Goal: Transaction & Acquisition: Purchase product/service

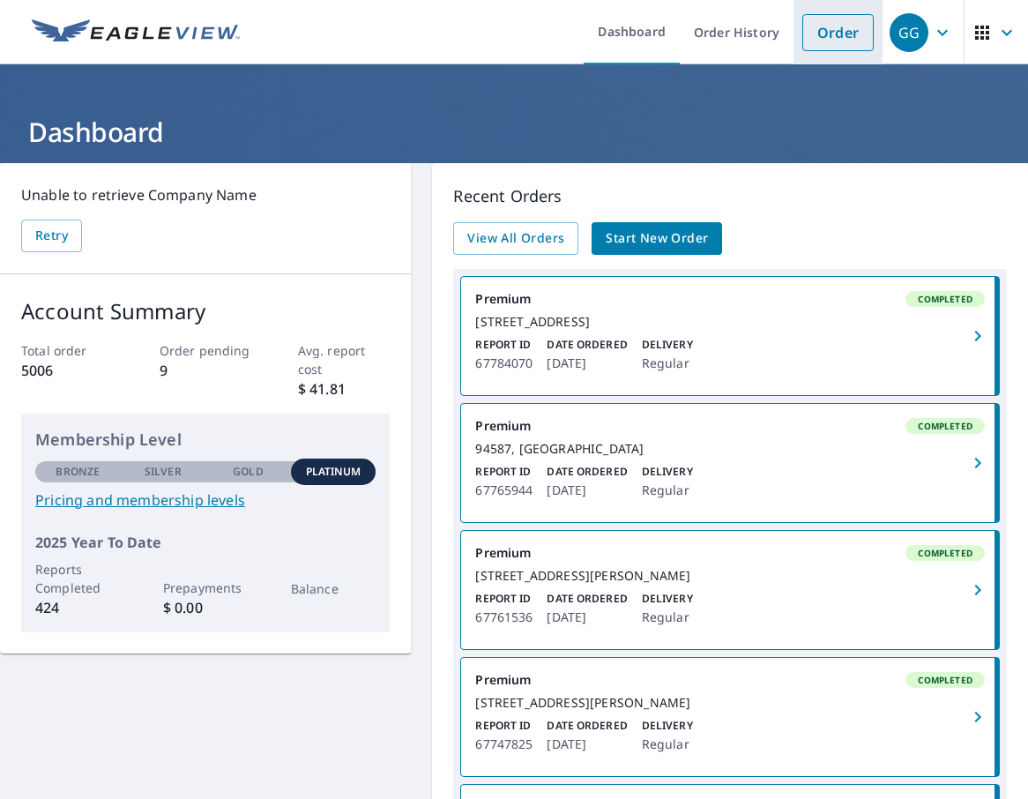
click at [824, 28] on link "Order" at bounding box center [837, 32] width 71 height 37
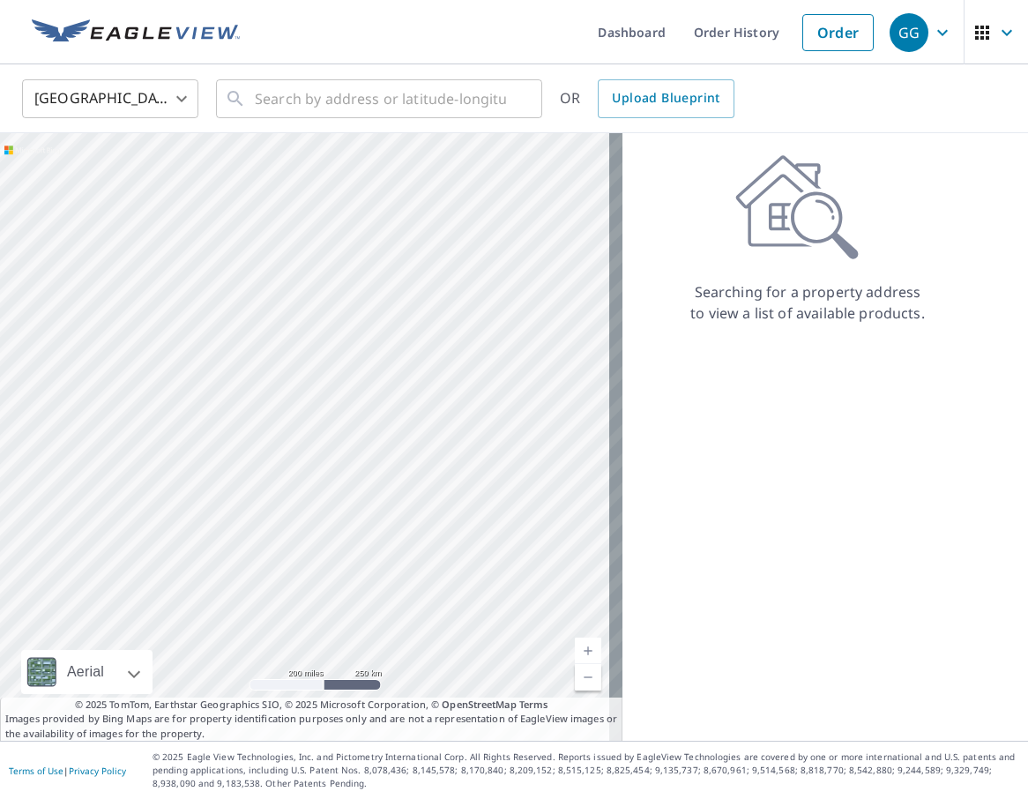
drag, startPoint x: 795, startPoint y: 370, endPoint x: 760, endPoint y: 332, distance: 51.8
click at [795, 370] on div "Searching for a property address to view a list of available products." at bounding box center [808, 437] width 370 height 608
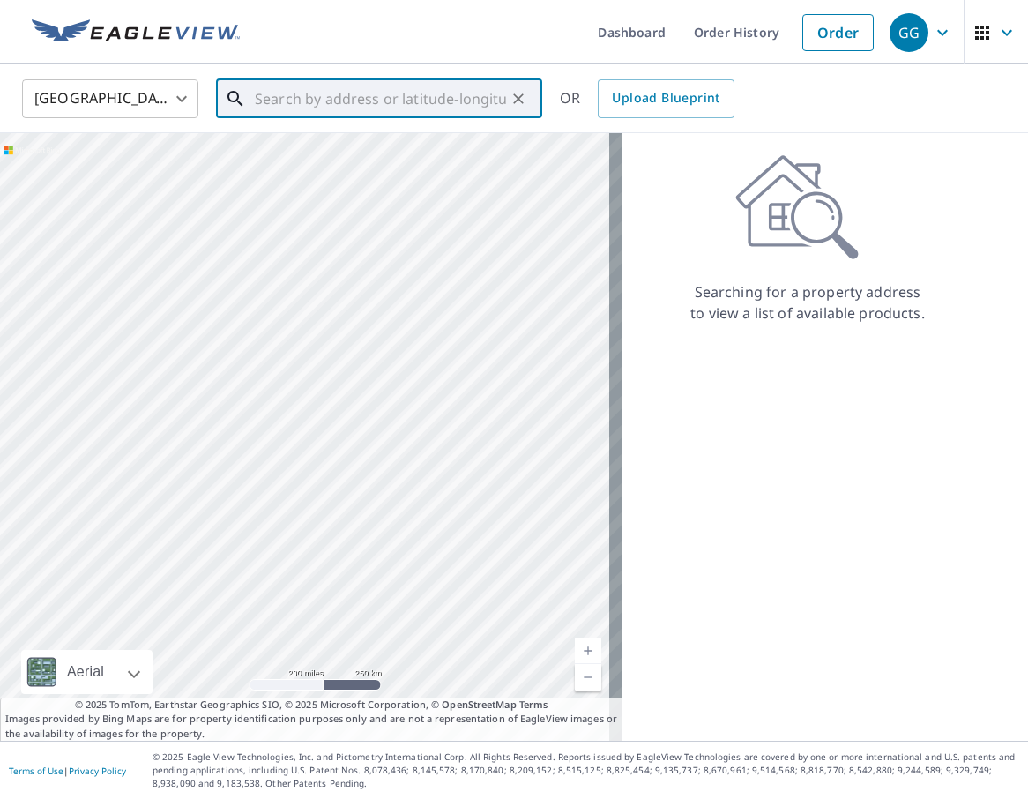
click at [269, 94] on input "text" at bounding box center [380, 98] width 251 height 49
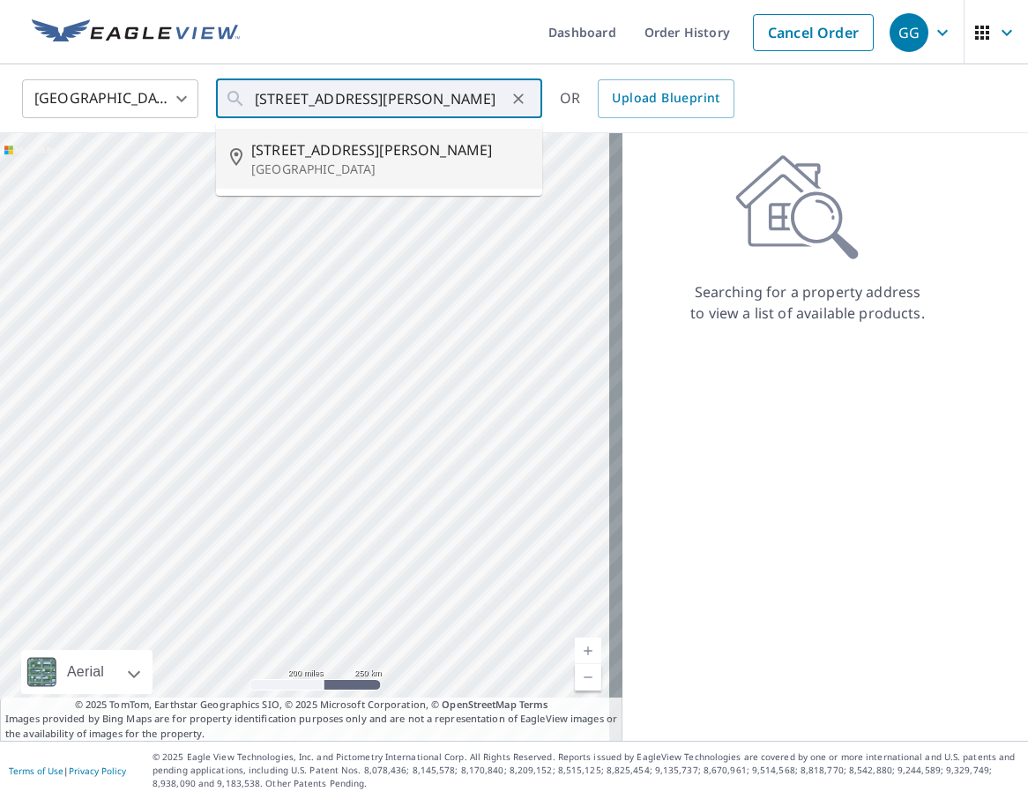
type input "[STREET_ADDRESS][PERSON_NAME]"
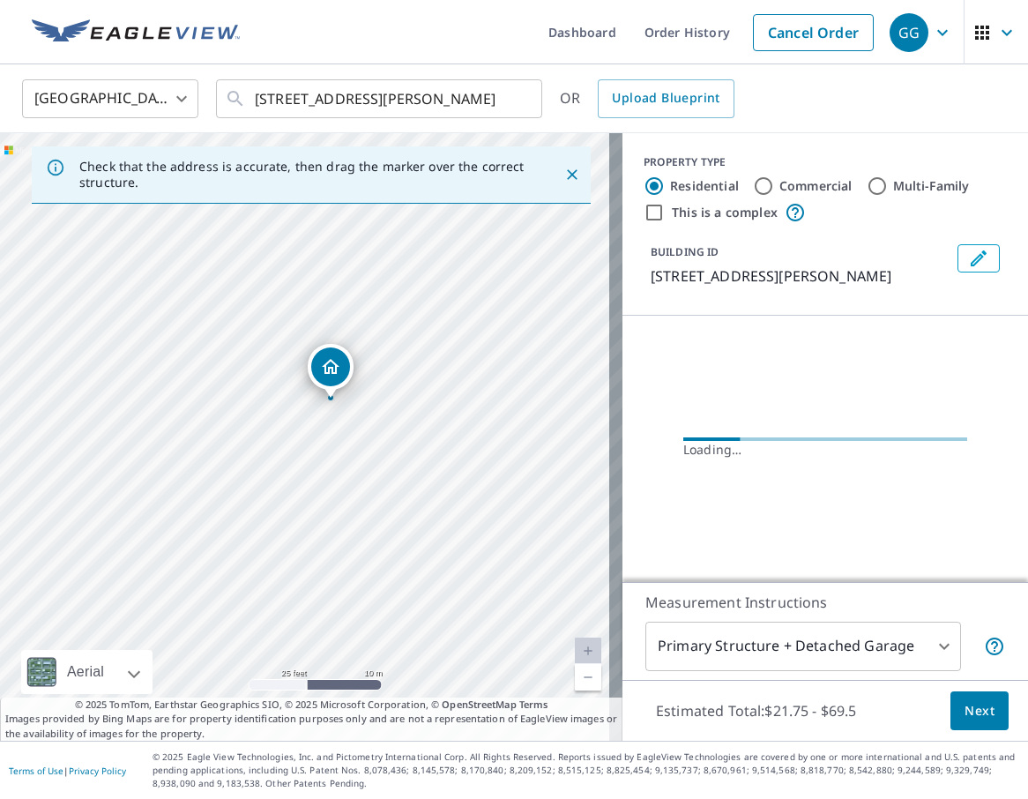
drag, startPoint x: 359, startPoint y: 392, endPoint x: 268, endPoint y: 467, distance: 118.3
click at [268, 467] on div "[STREET_ADDRESS][PERSON_NAME]" at bounding box center [311, 437] width 623 height 608
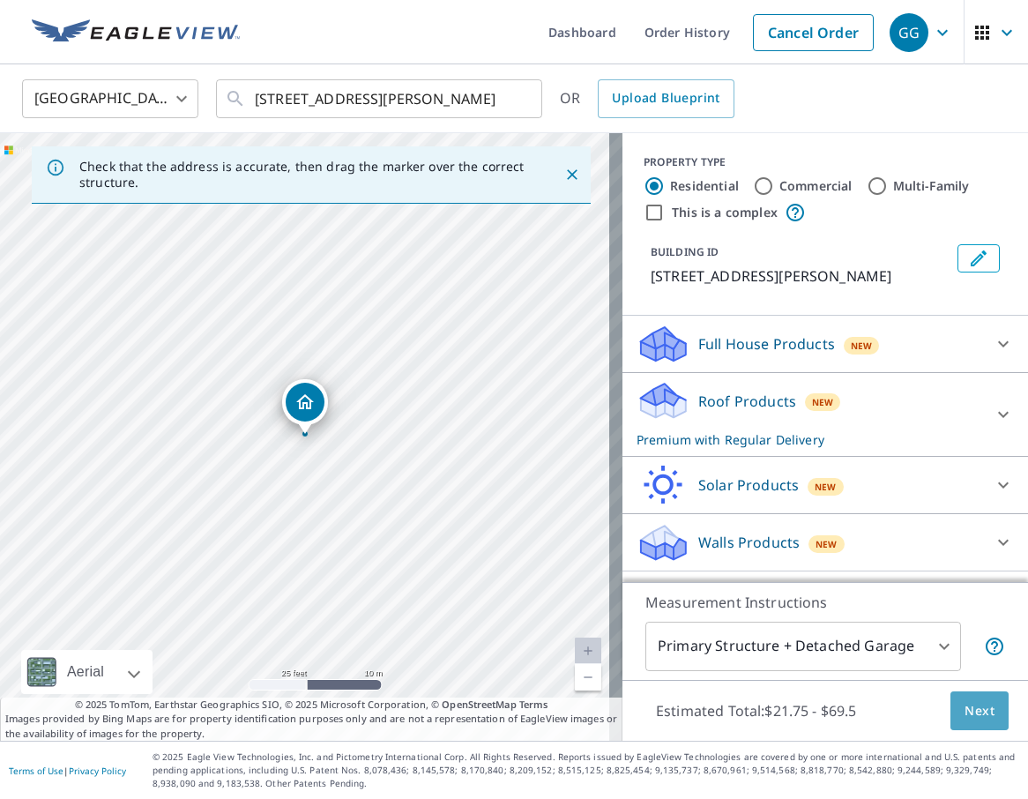
click at [965, 712] on span "Next" at bounding box center [980, 711] width 30 height 22
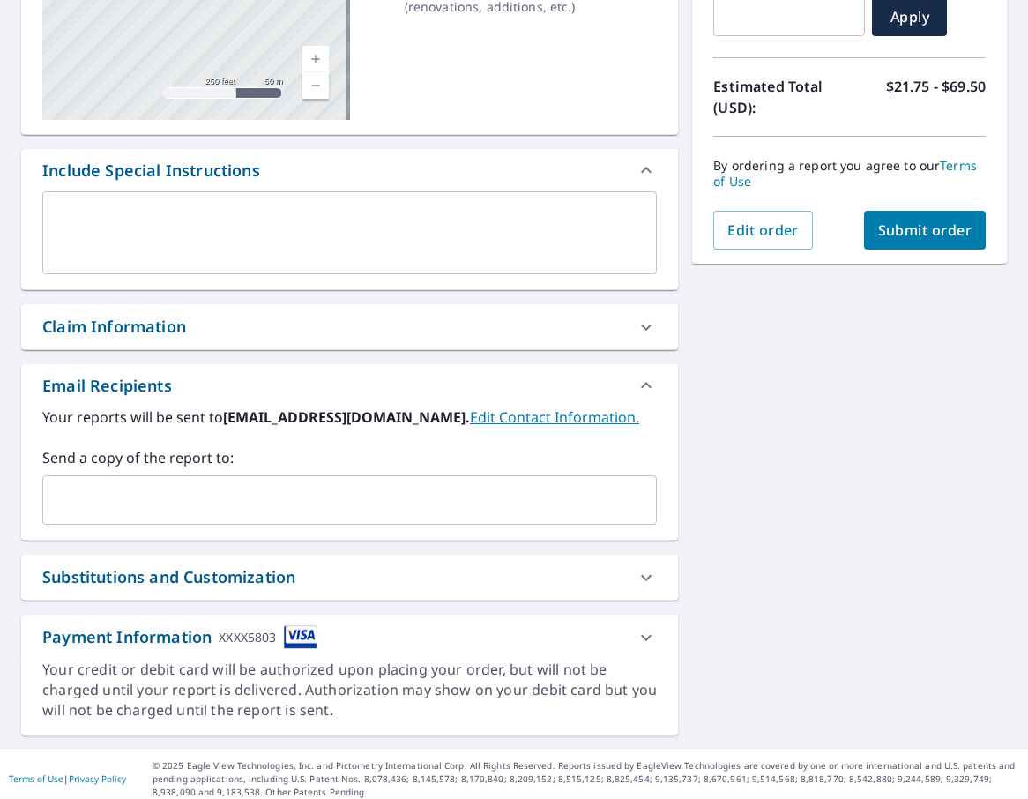
scroll to position [345, 0]
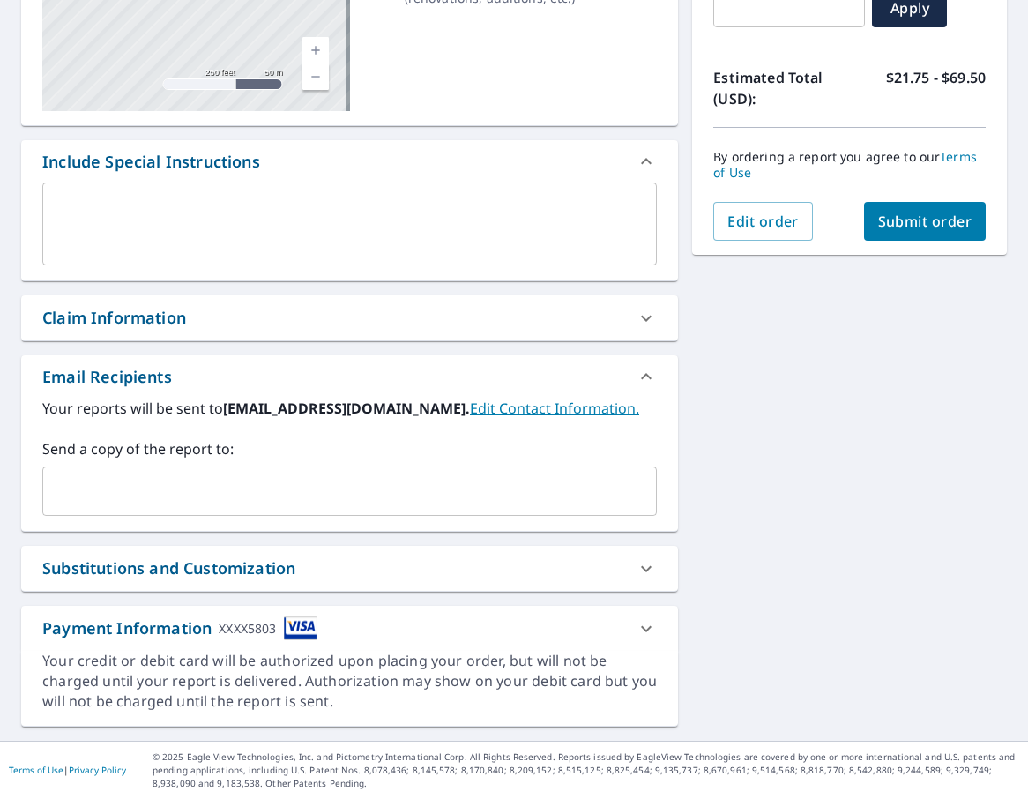
click at [204, 326] on div "Claim Information" at bounding box center [333, 318] width 583 height 24
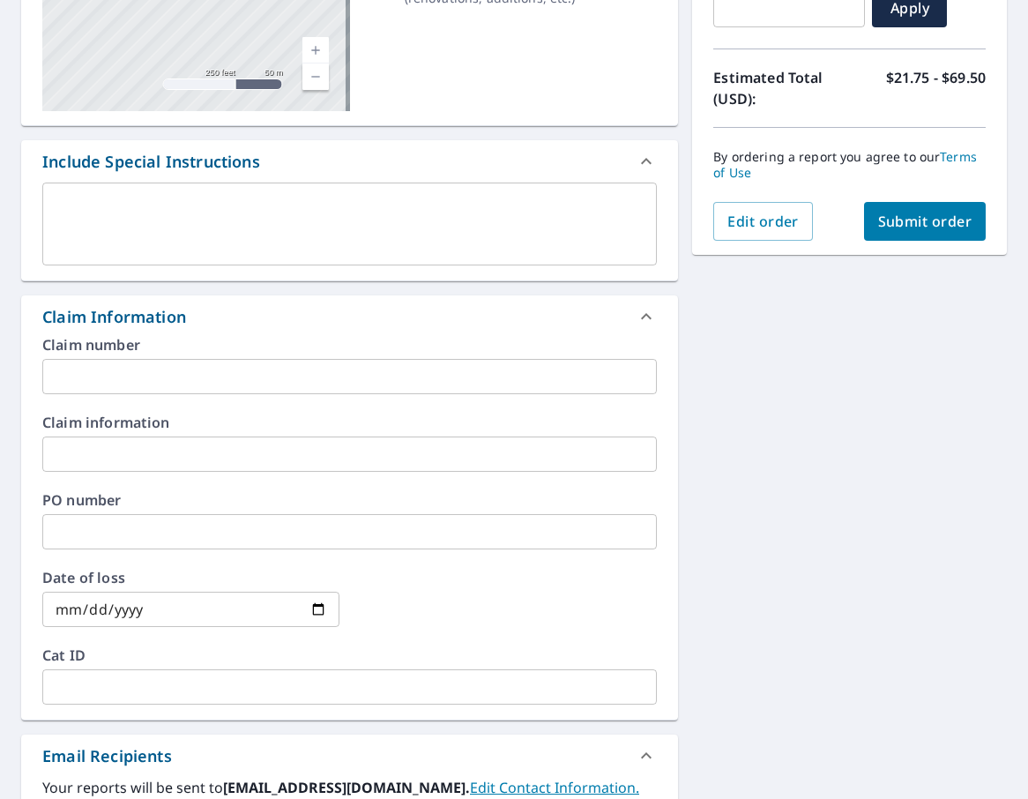
drag, startPoint x: 138, startPoint y: 381, endPoint x: 175, endPoint y: 388, distance: 37.7
click at [138, 381] on input "text" at bounding box center [349, 376] width 615 height 35
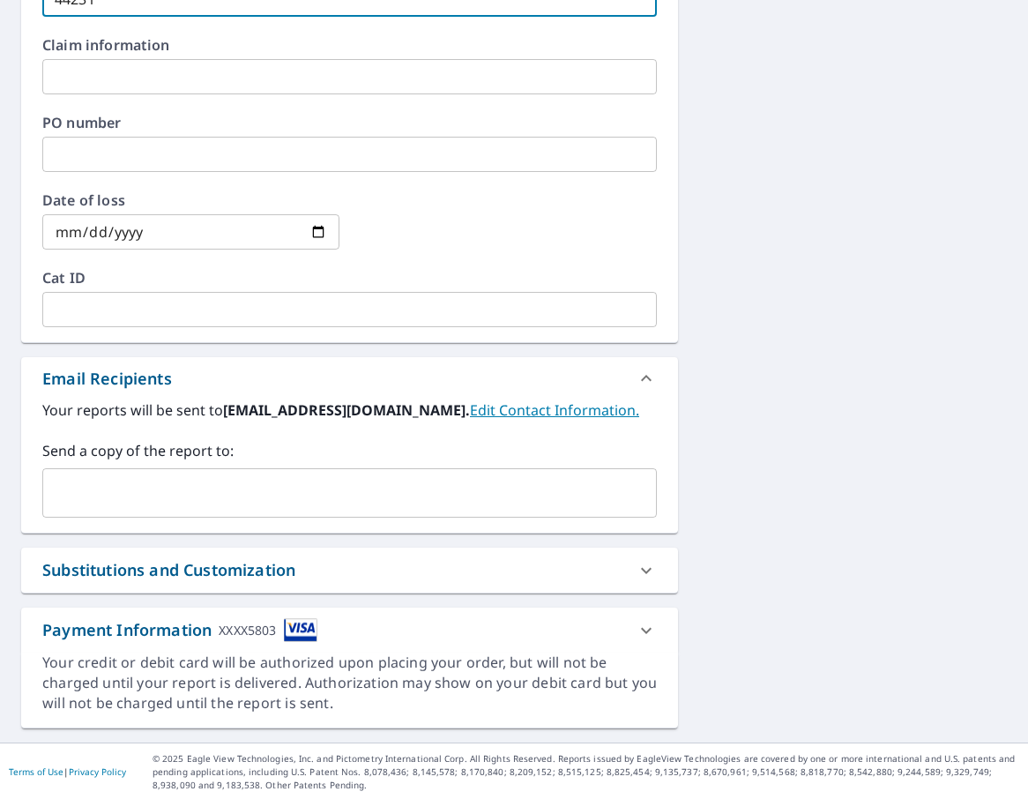
scroll to position [724, 0]
type input "44231"
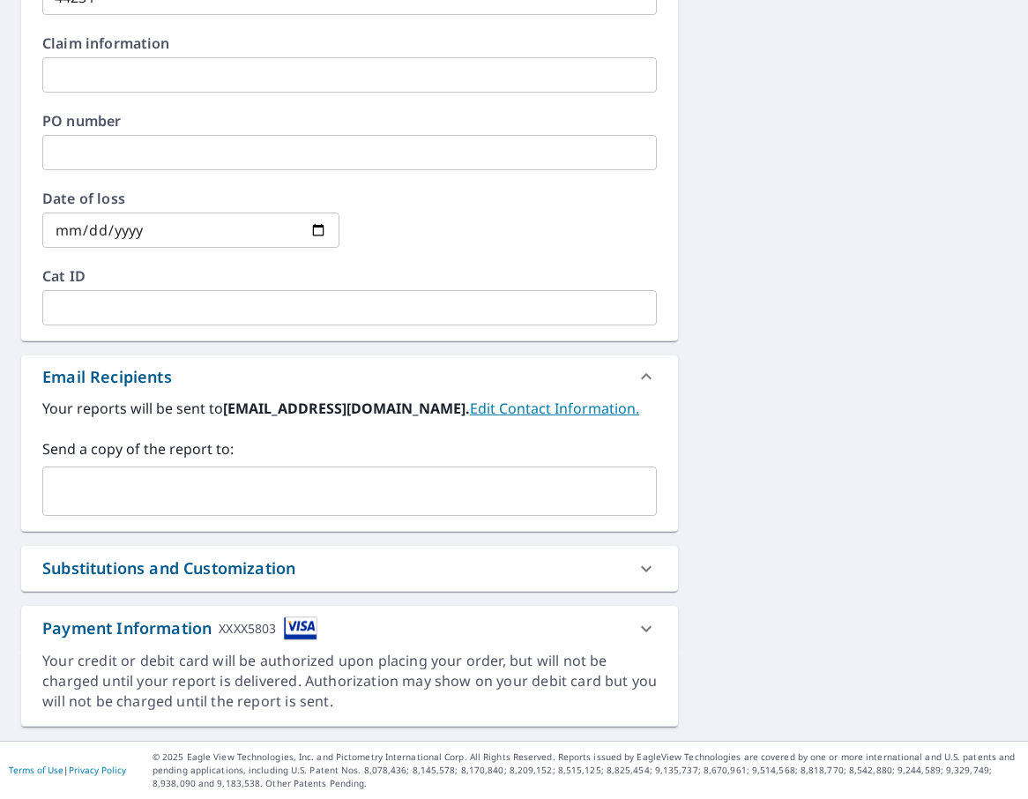
click at [235, 572] on div "Substitutions and Customization" at bounding box center [168, 568] width 253 height 24
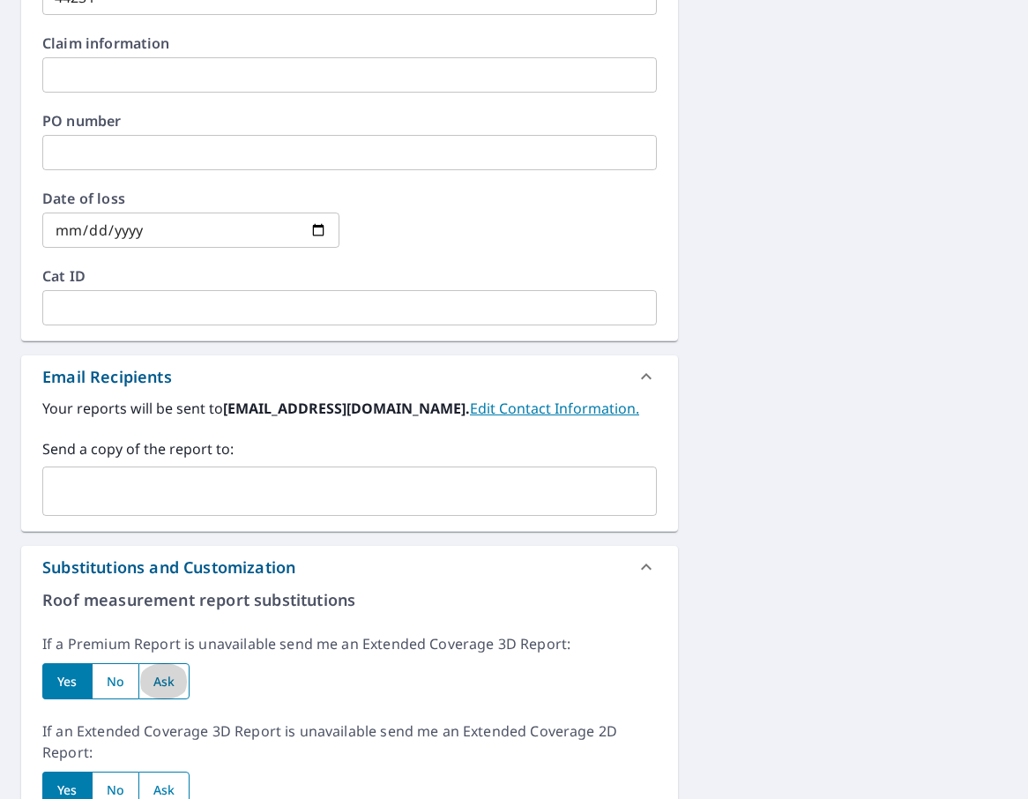
click at [175, 682] on input "radio" at bounding box center [164, 681] width 52 height 36
radio input "true"
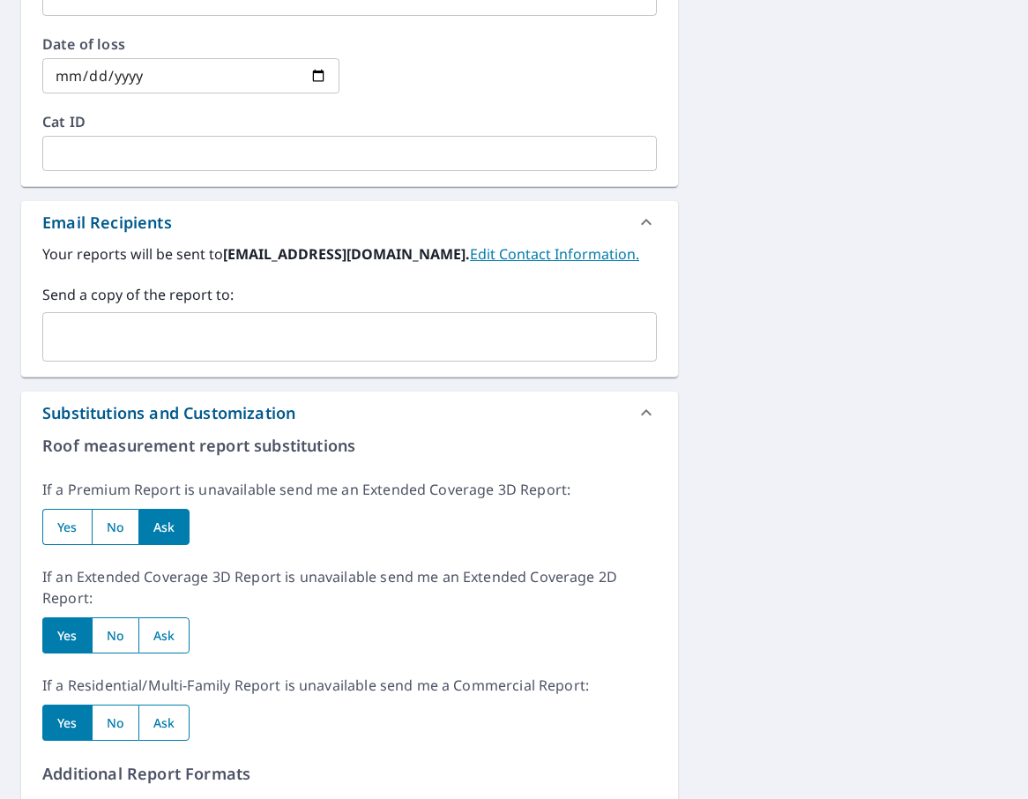
scroll to position [1165, 0]
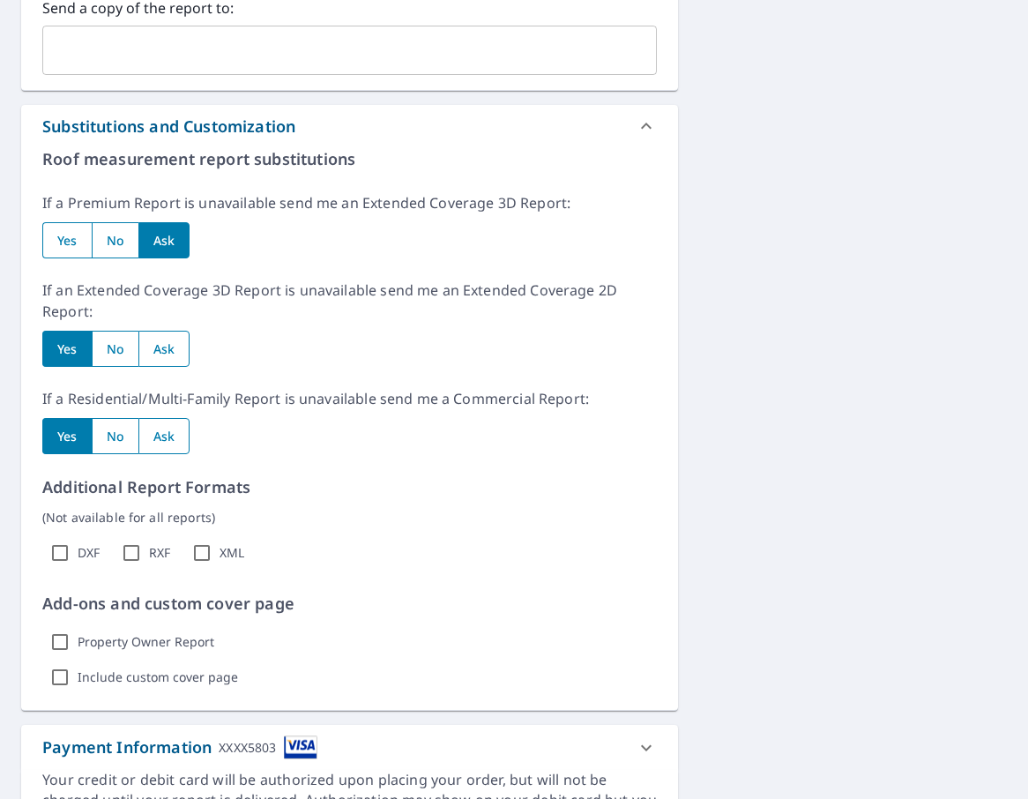
click at [179, 356] on input "radio" at bounding box center [164, 349] width 52 height 36
radio input "true"
click at [179, 436] on input "radio" at bounding box center [164, 436] width 52 height 36
radio input "true"
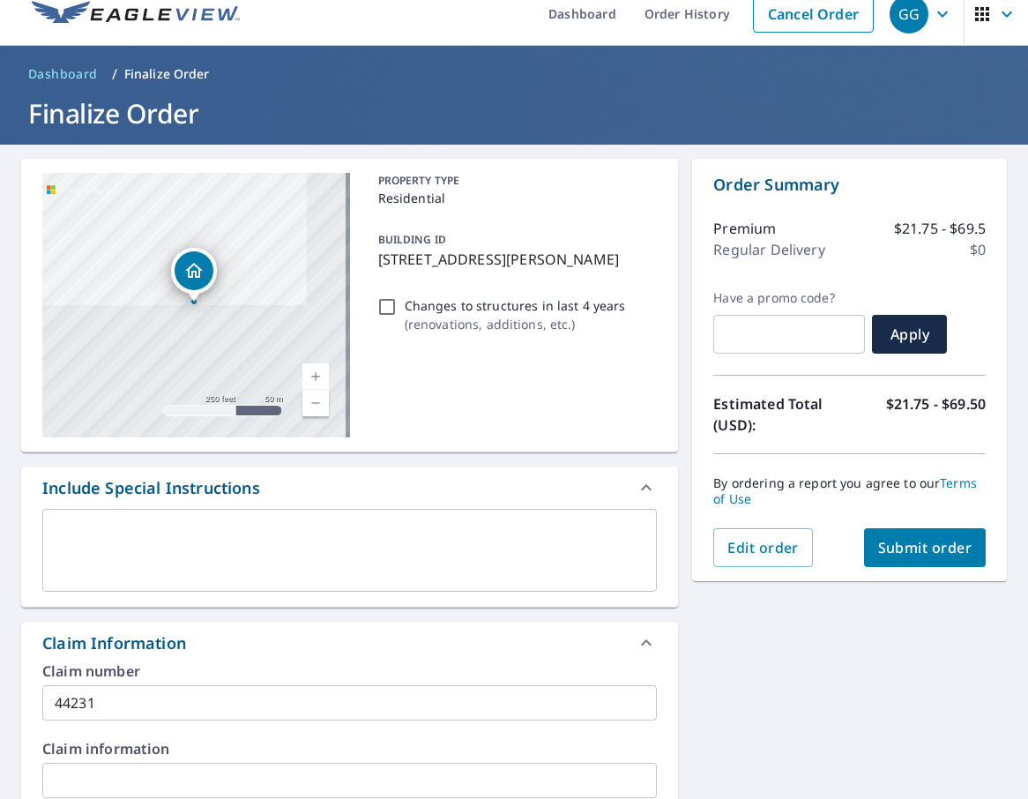
scroll to position [0, 0]
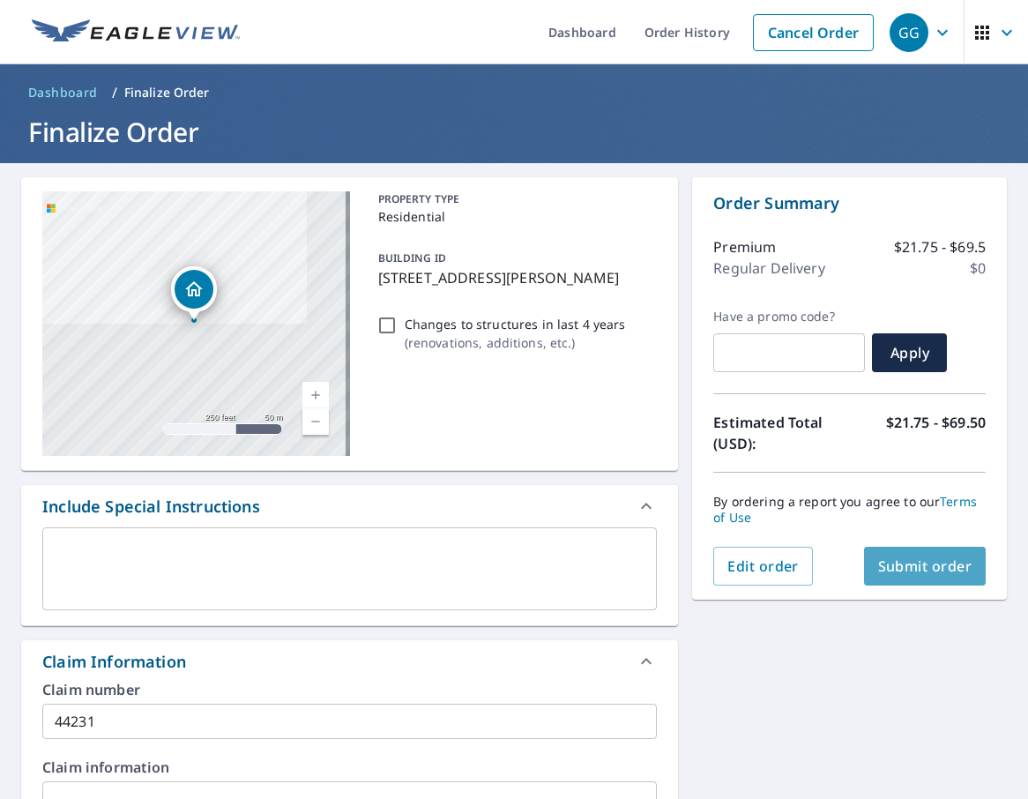
click at [932, 560] on span "Submit order" at bounding box center [925, 565] width 94 height 19
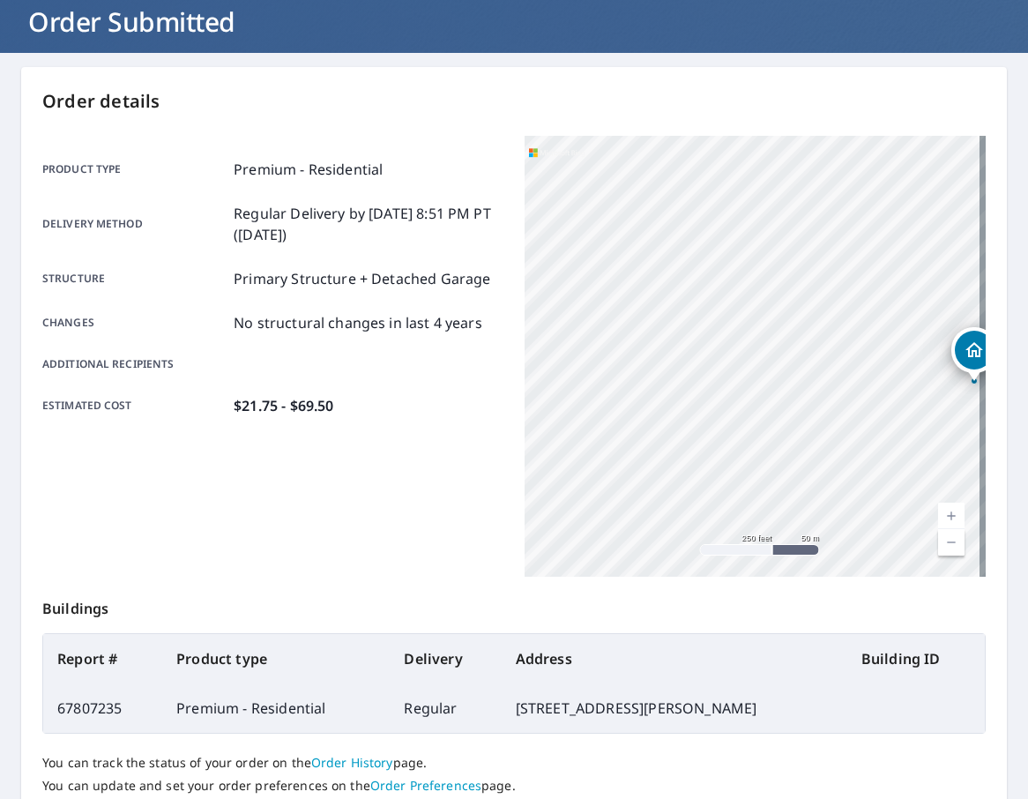
scroll to position [252, 0]
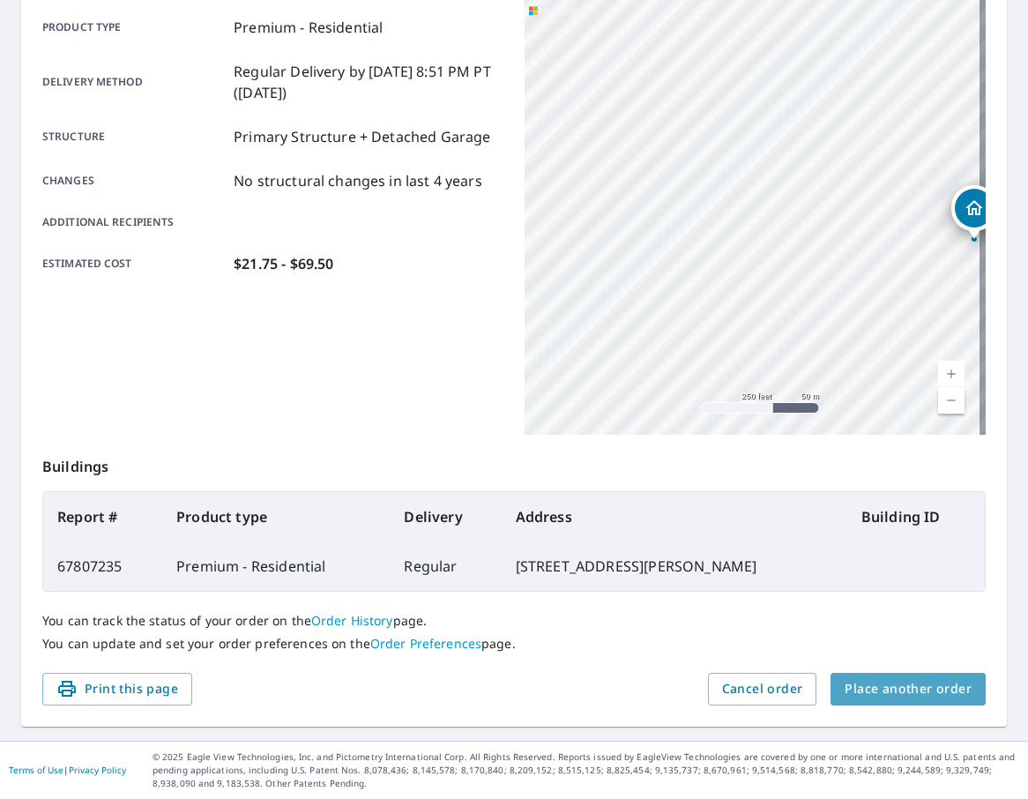
click at [911, 699] on span "Place another order" at bounding box center [908, 689] width 127 height 22
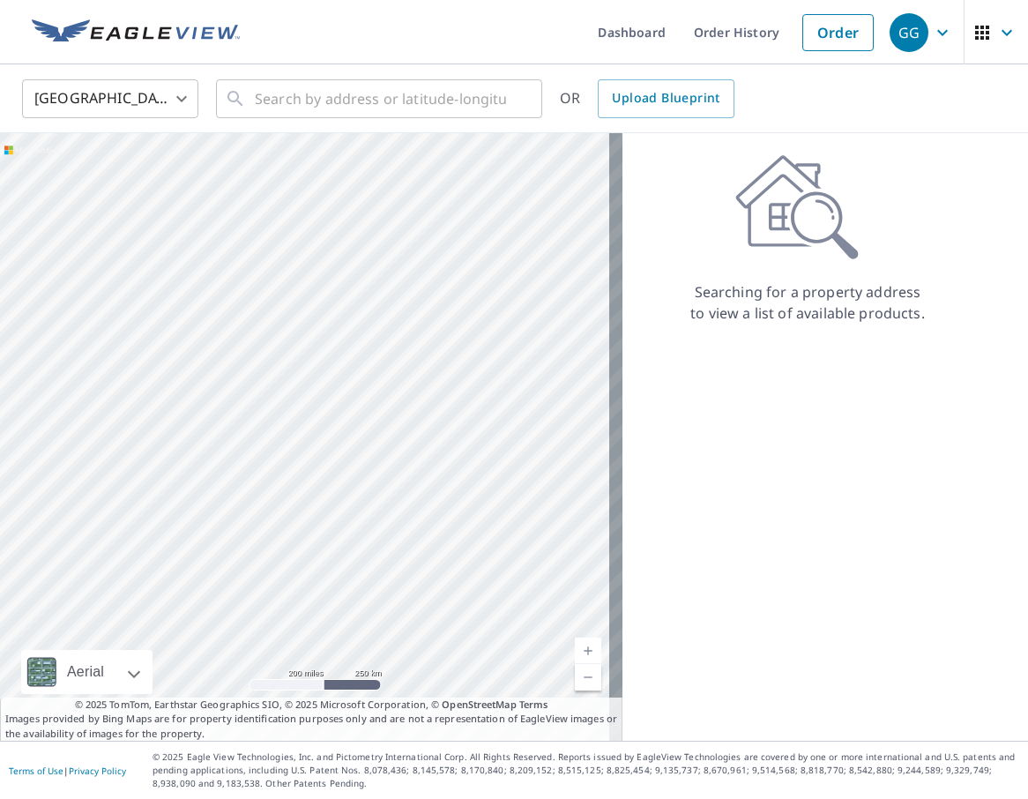
click at [893, 447] on div "Searching for a property address to view a list of available products." at bounding box center [808, 437] width 370 height 608
